Goal: Transaction & Acquisition: Book appointment/travel/reservation

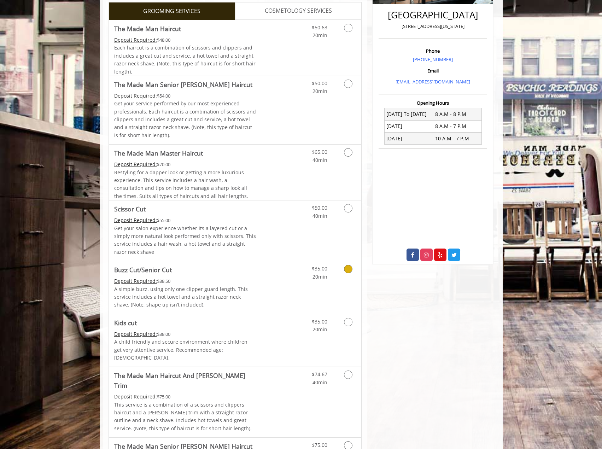
click at [219, 282] on div "Deposit Required: $38.50" at bounding box center [185, 281] width 142 height 8
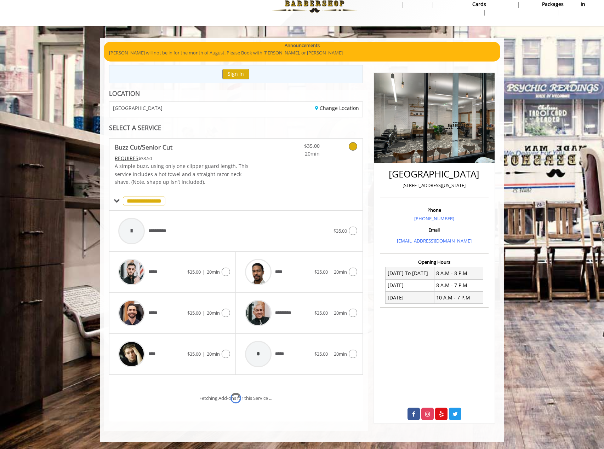
scroll to position [48, 0]
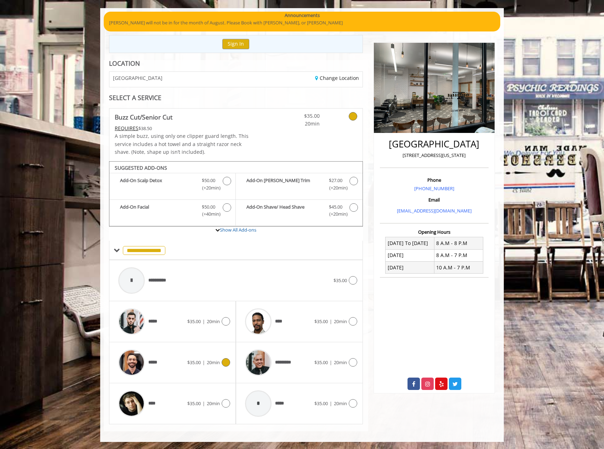
click at [208, 356] on div "***** $35.00 | 20min" at bounding box center [172, 363] width 115 height 34
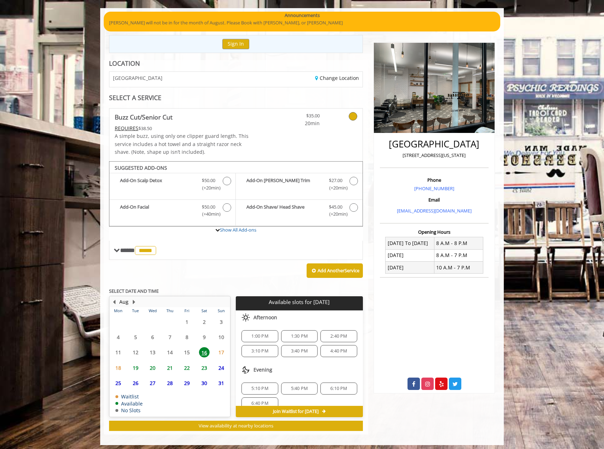
click at [265, 336] on span "1:00 PM" at bounding box center [259, 337] width 17 height 6
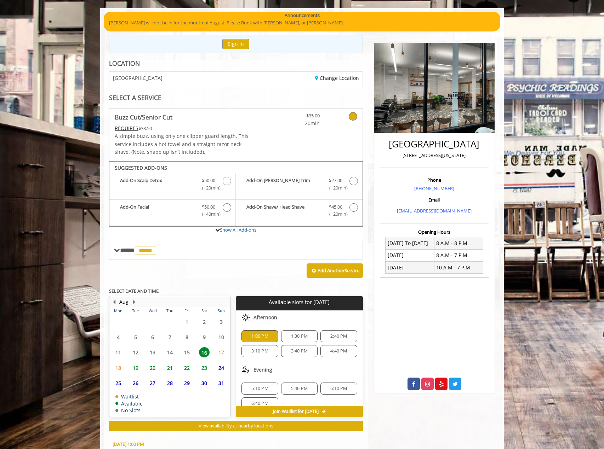
scroll to position [179, 0]
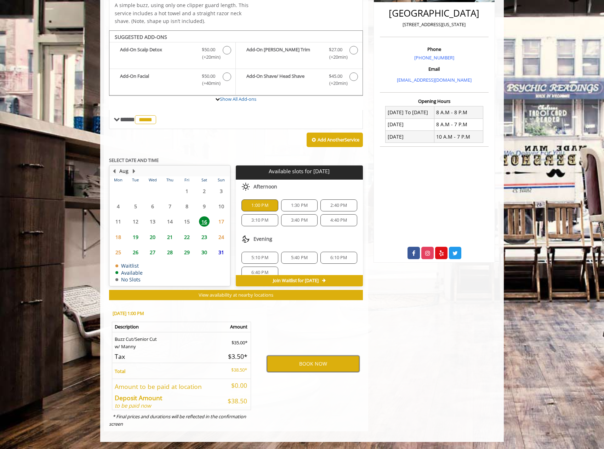
click at [306, 362] on button "BOOK NOW" at bounding box center [313, 364] width 92 height 16
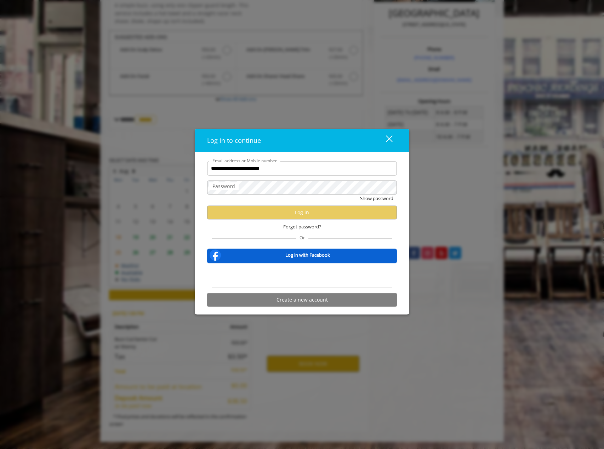
type input "**********"
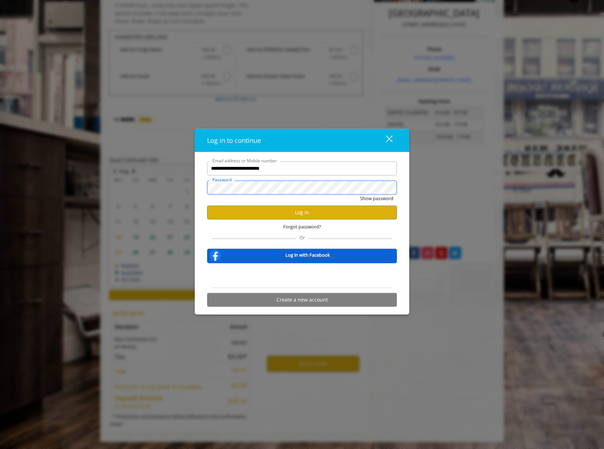
click at [360, 195] on button "Show password" at bounding box center [376, 198] width 33 height 7
click at [312, 216] on button "Log in" at bounding box center [302, 213] width 190 height 14
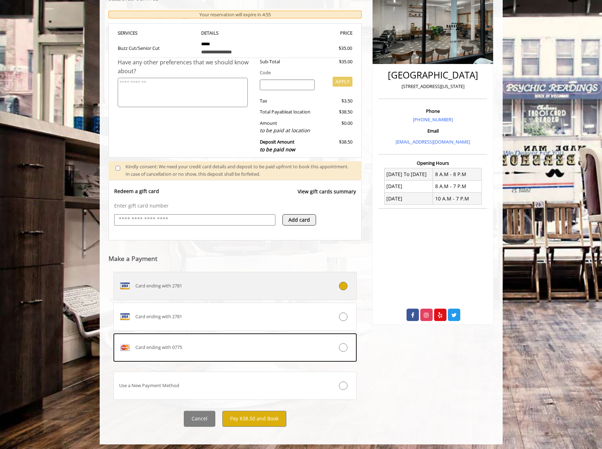
scroll to position [119, 0]
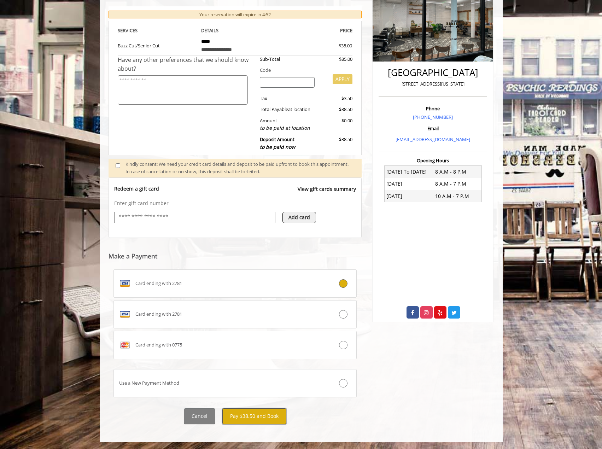
click at [263, 421] on button "Pay $38.50 and Book" at bounding box center [255, 417] width 64 height 16
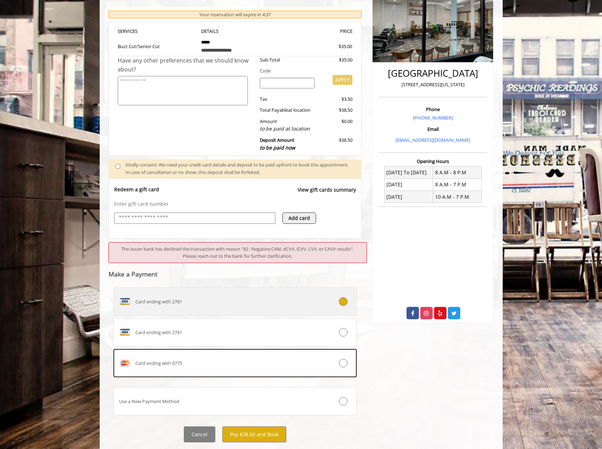
scroll to position [137, 0]
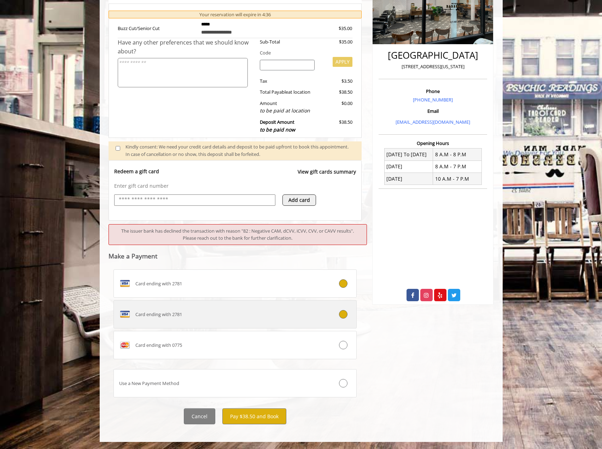
click at [174, 319] on div "Card ending with 2781" at bounding box center [215, 314] width 202 height 11
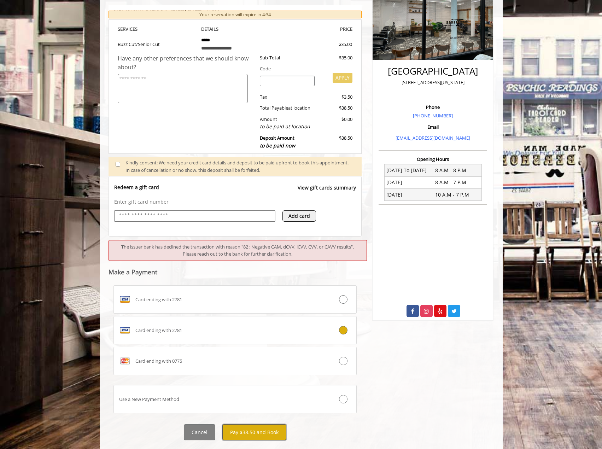
click at [261, 434] on button "Pay $38.50 and Book" at bounding box center [255, 433] width 64 height 16
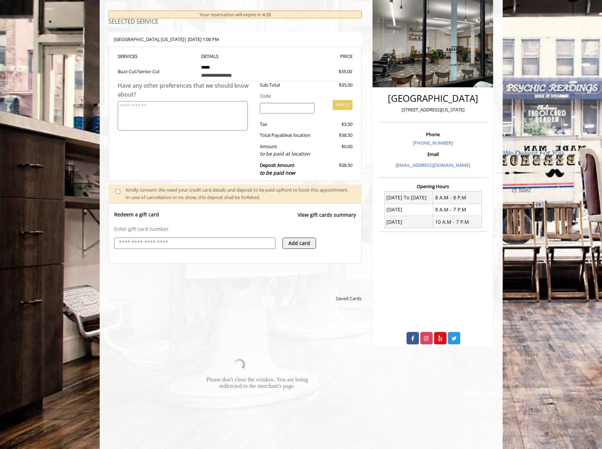
scroll to position [85, 0]
